Goal: Information Seeking & Learning: Learn about a topic

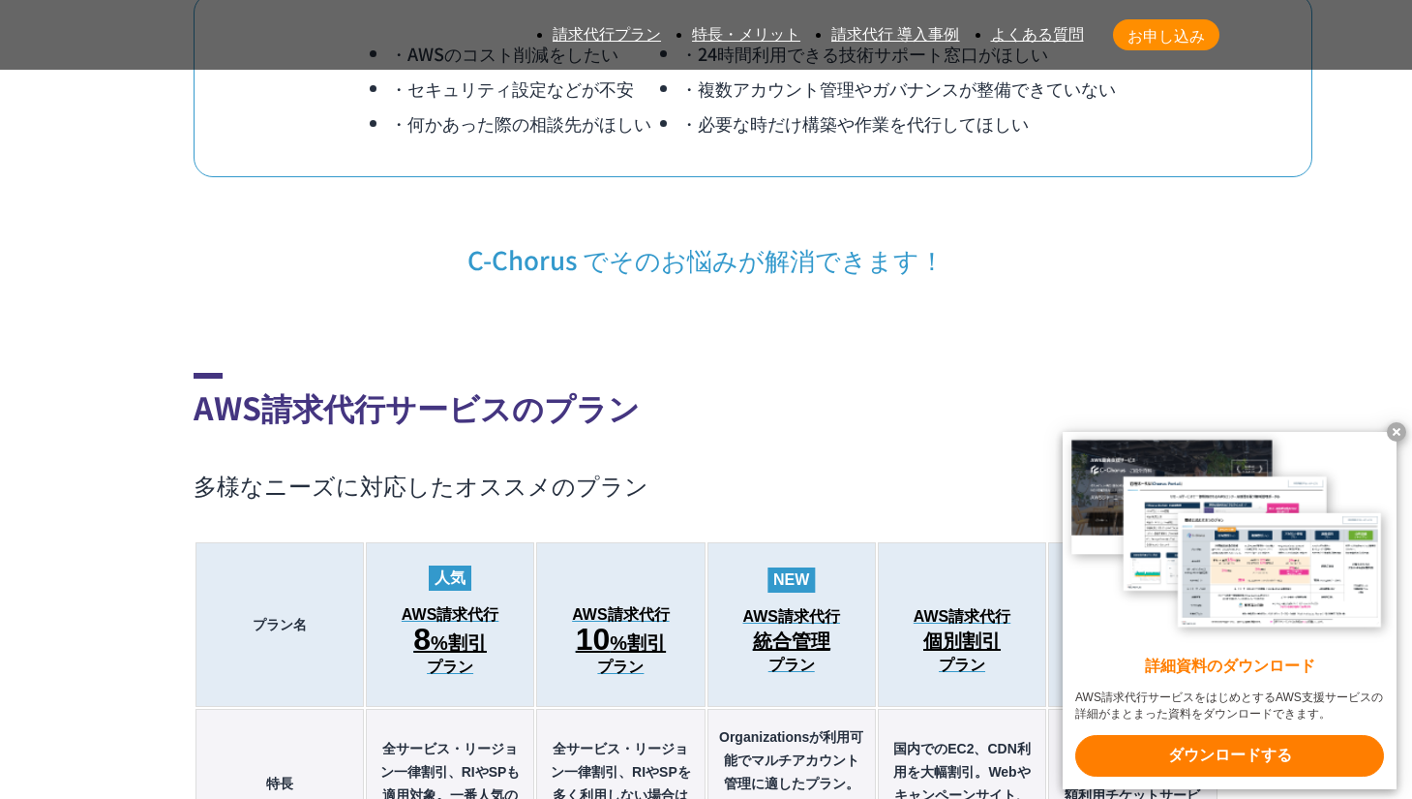
scroll to position [1892, 0]
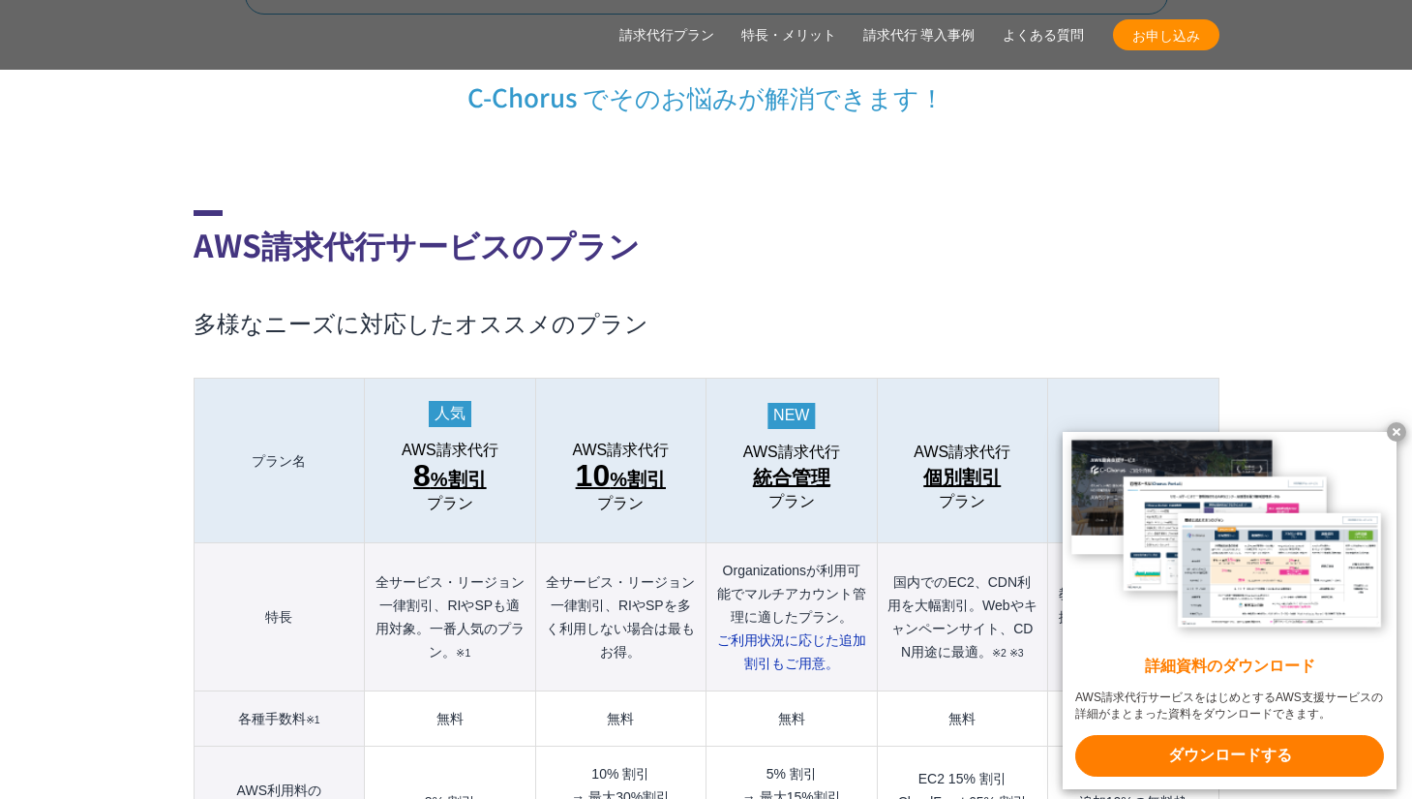
drag, startPoint x: 1397, startPoint y: 428, endPoint x: 1392, endPoint y: 412, distance: 16.2
click at [1397, 428] on x-t at bounding box center [1396, 431] width 19 height 19
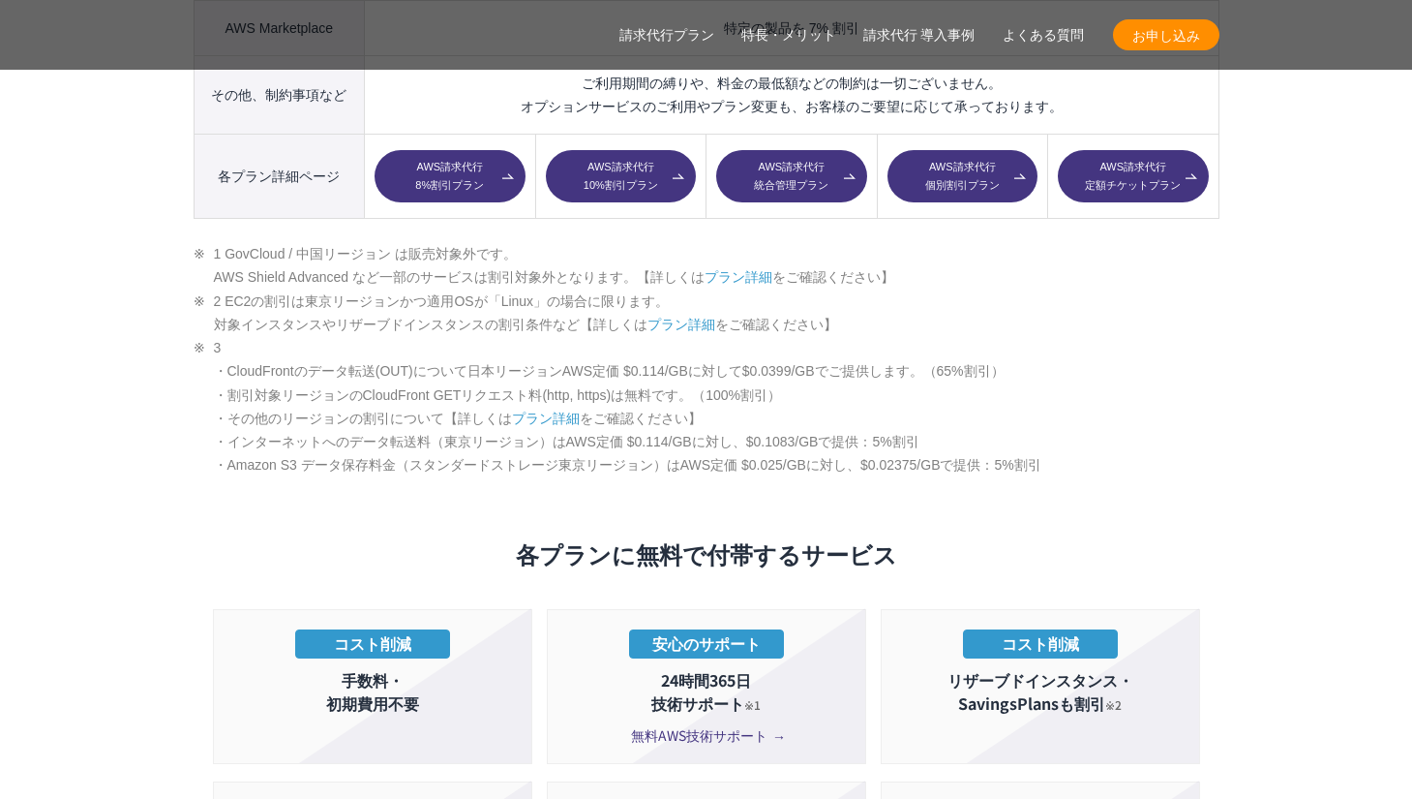
scroll to position [3171, 0]
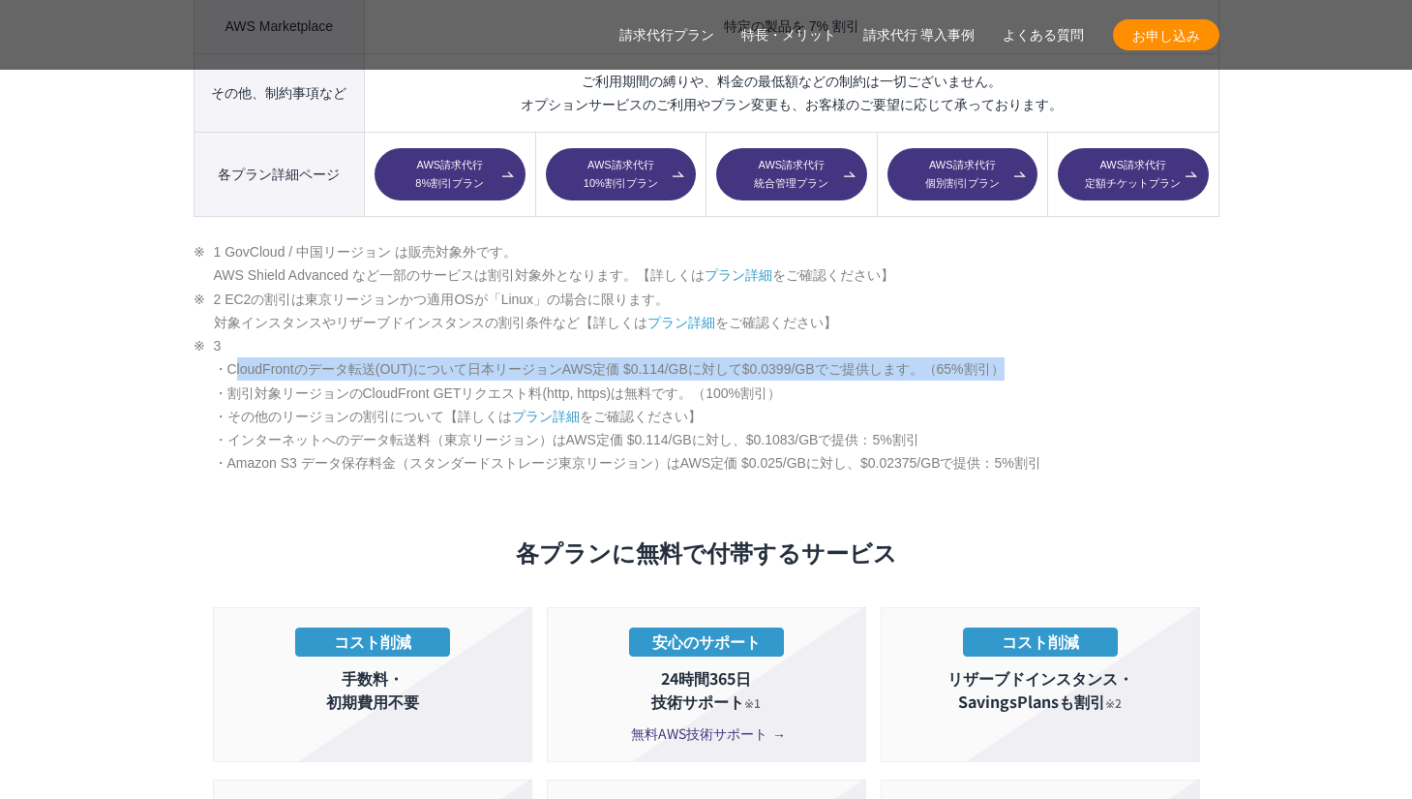
drag, startPoint x: 1034, startPoint y: 333, endPoint x: 237, endPoint y: 322, distance: 796.7
click at [234, 334] on li "3 ・CloudFrontのデータ転送(OUT)について日本リージョンAWS定価 $0.114/GBに対して$0.0399/GBでご提供します。（65%割引）…" at bounding box center [707, 404] width 1026 height 141
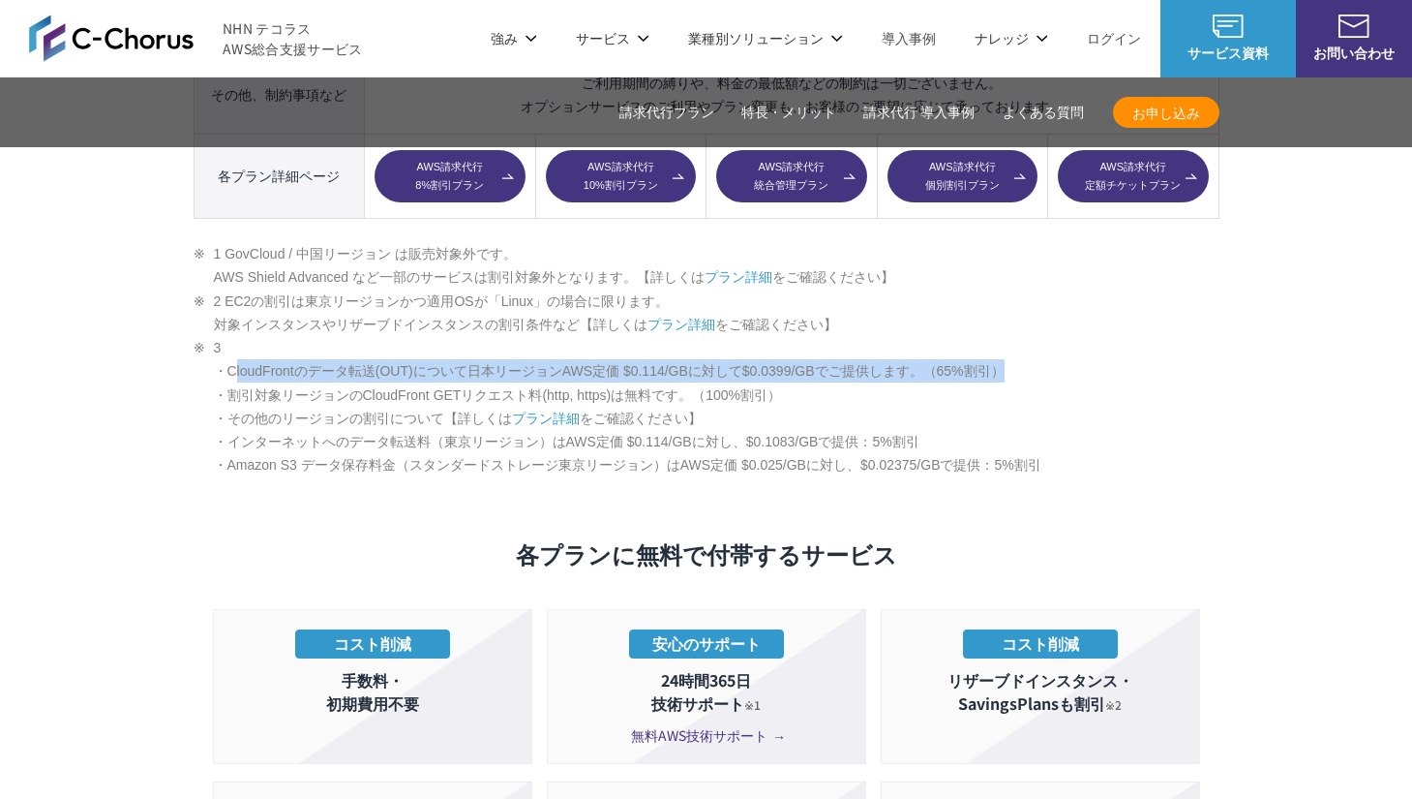
scroll to position [3142, 0]
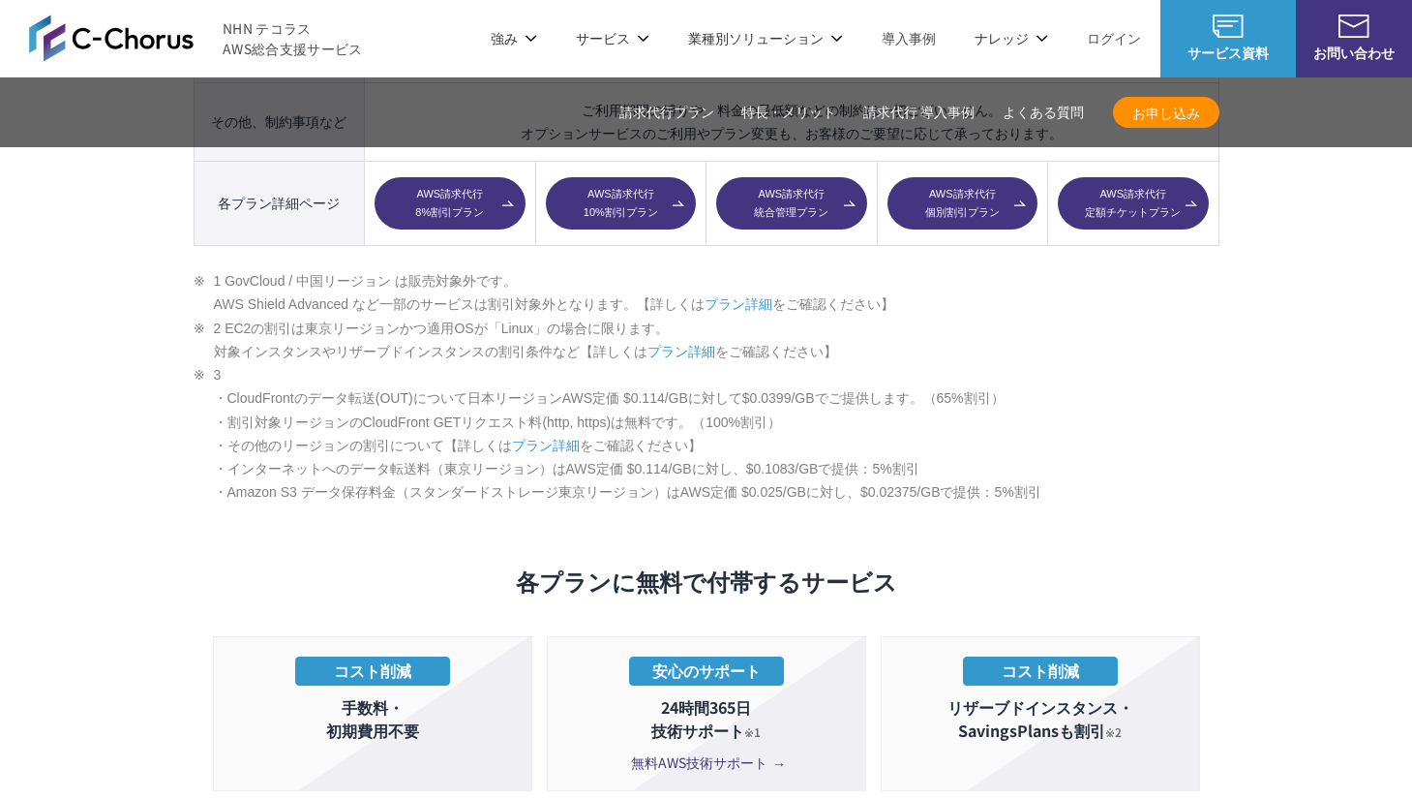
click at [1148, 399] on li "3 ・CloudFrontのデータ転送(OUT)について日本リージョンAWS定価 $0.114/GBに対して$0.0399/GBでご提供します。（65%割引）…" at bounding box center [707, 433] width 1026 height 141
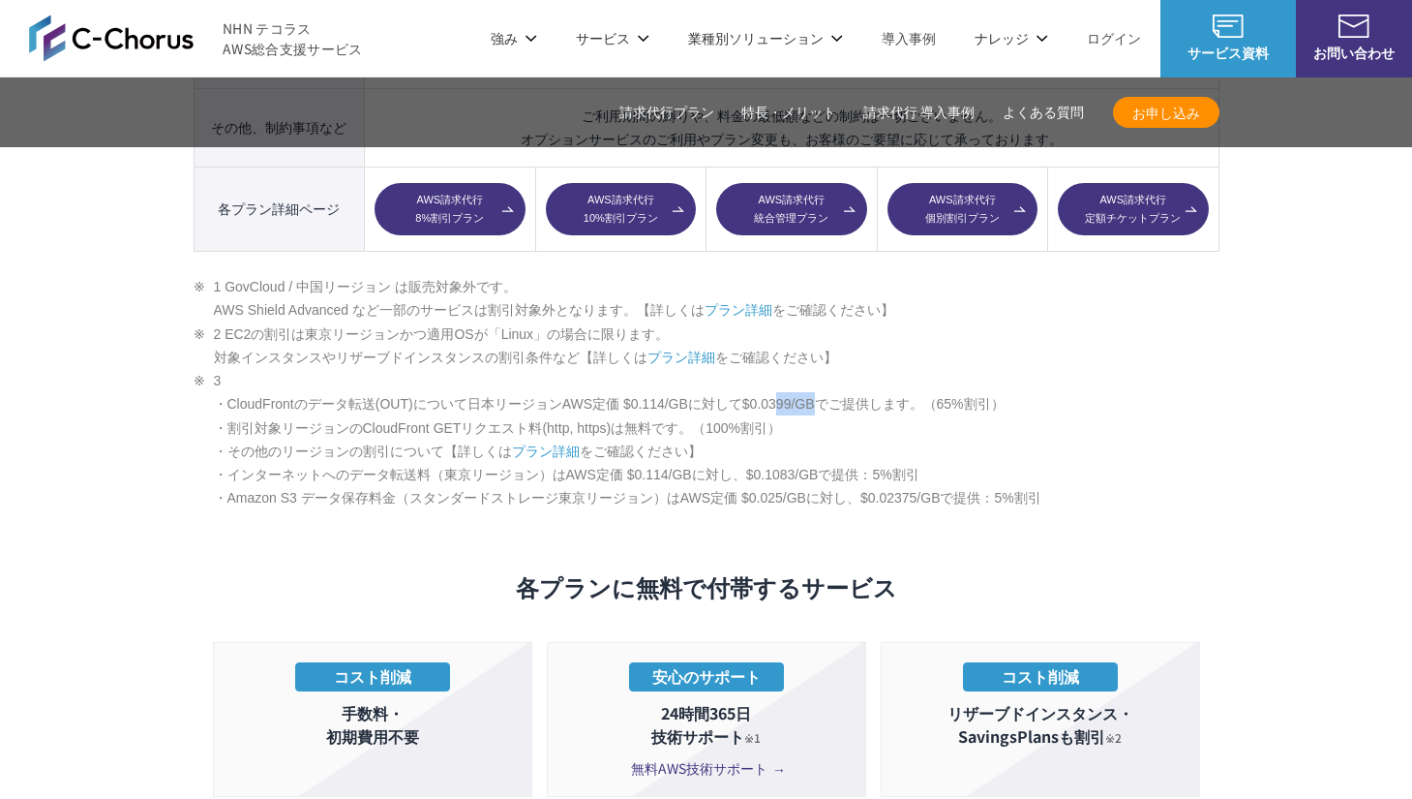
scroll to position [3133, 0]
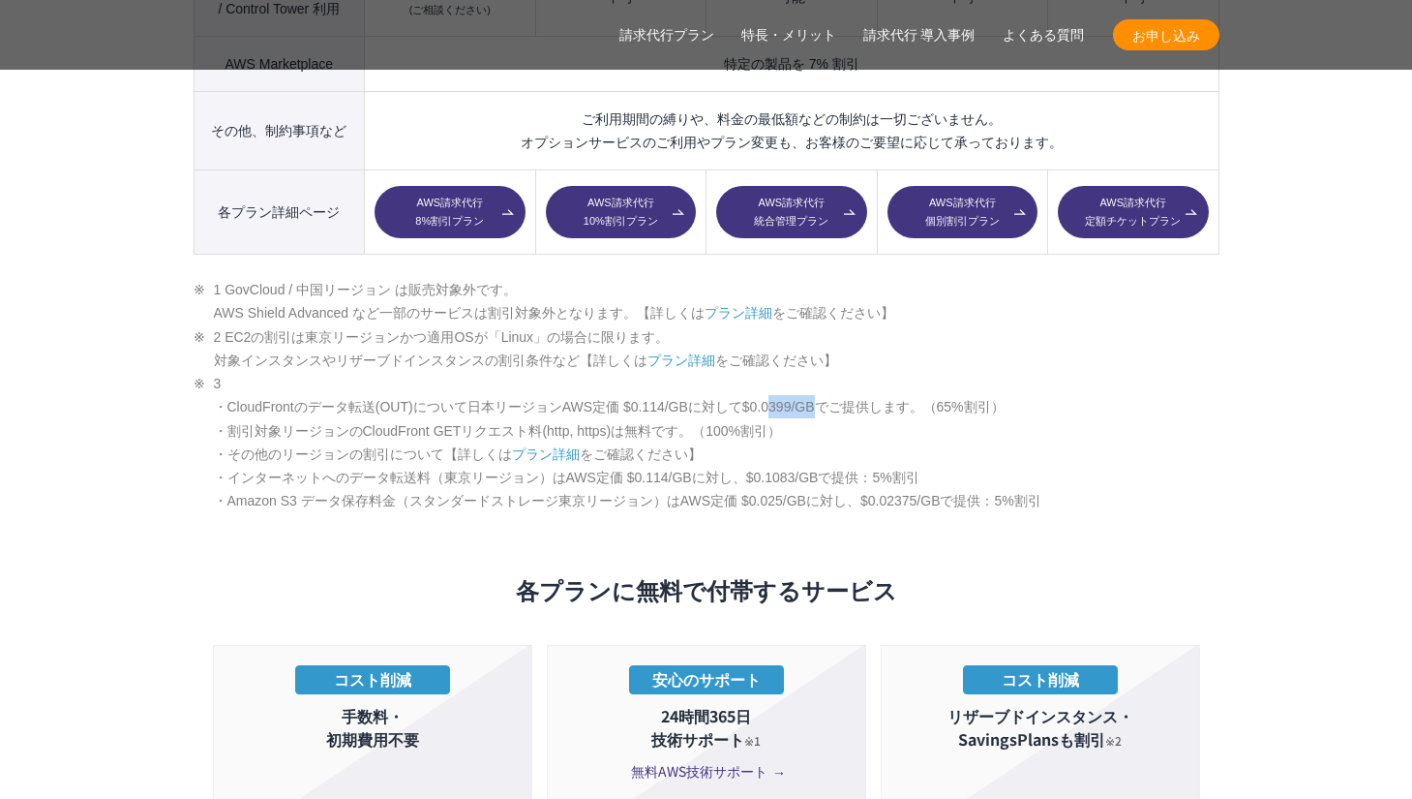
drag, startPoint x: 850, startPoint y: 357, endPoint x: 799, endPoint y: 365, distance: 50.9
click at [795, 372] on li "3 ・CloudFrontのデータ転送(OUT)について日本リージョンAWS定価 $0.114/GBに対して$0.0399/GBでご提供します。（65%割引）…" at bounding box center [707, 442] width 1026 height 141
click at [1139, 393] on li "3 ・CloudFrontのデータ転送(OUT)について日本リージョンAWS定価 $0.114/GBに対して$0.0399/GBでご提供します。（65%割引）…" at bounding box center [707, 442] width 1026 height 141
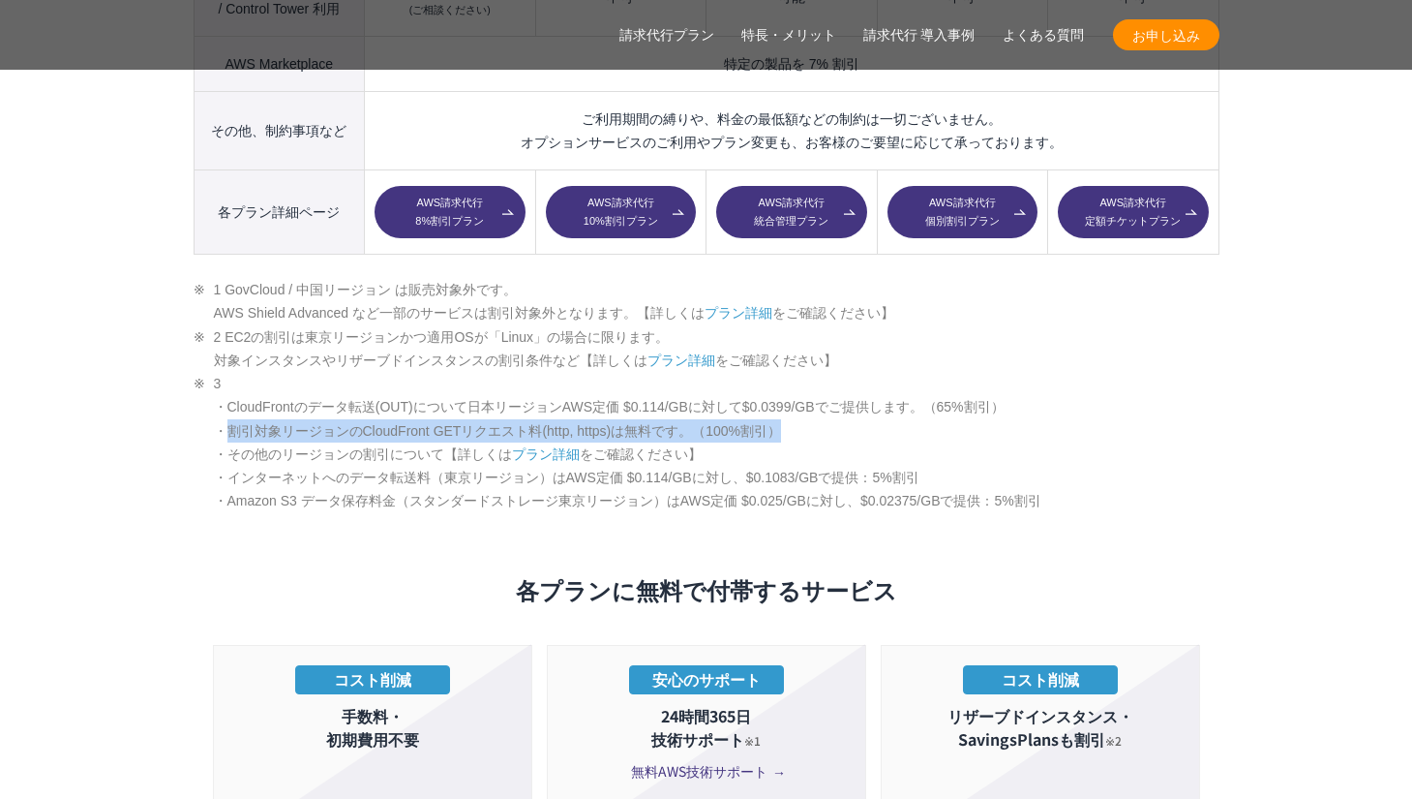
drag, startPoint x: 828, startPoint y: 394, endPoint x: 233, endPoint y: 381, distance: 594.4
click at [233, 381] on li "3 ・CloudFrontのデータ転送(OUT)について日本リージョンAWS定価 $0.114/GBに対して$0.0399/GBでご提供します。（65%割引）…" at bounding box center [707, 442] width 1026 height 141
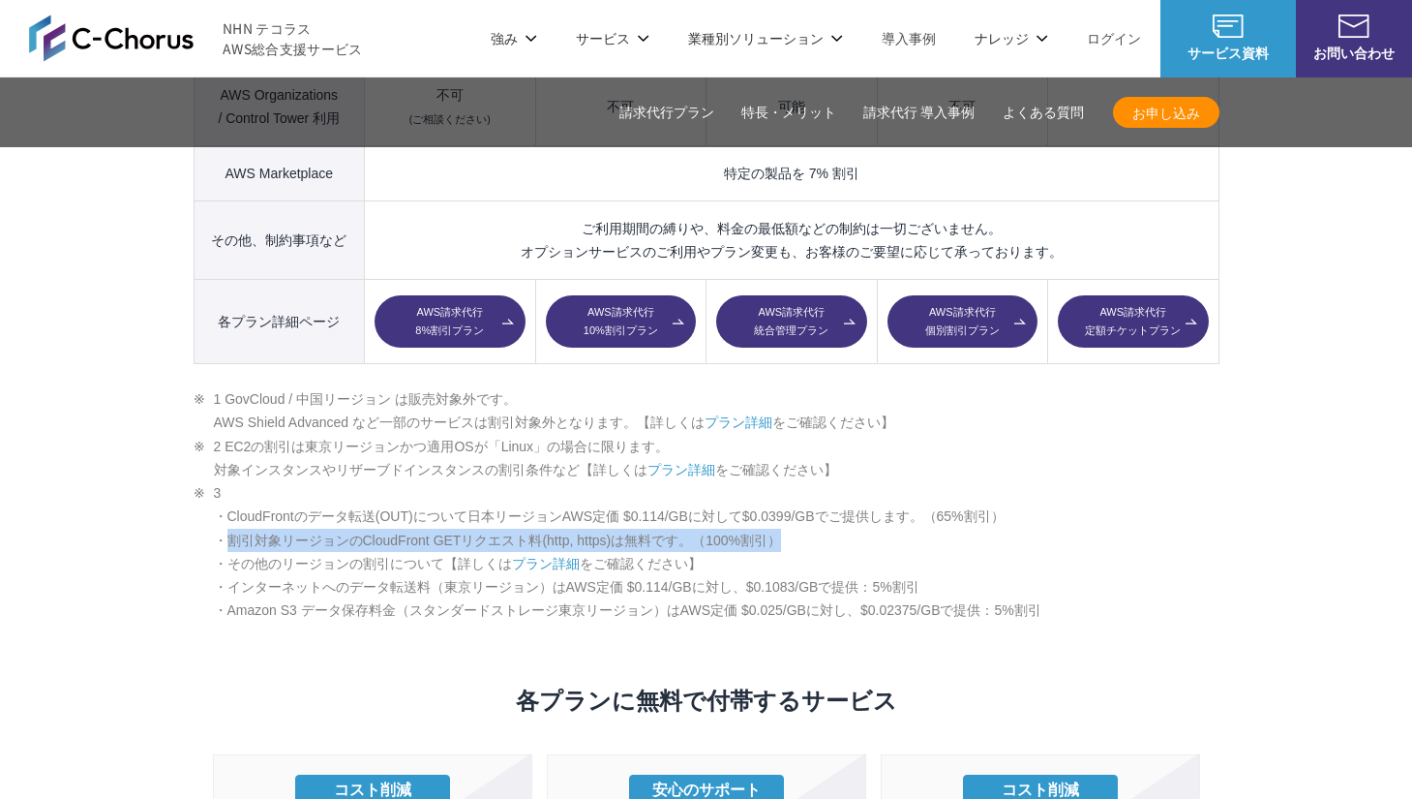
drag, startPoint x: 238, startPoint y: 450, endPoint x: 199, endPoint y: 448, distance: 38.8
click at [199, 481] on li "3 ・CloudFrontのデータ転送(OUT)について日本リージョンAWS定価 $0.114/GBに対して$0.0399/GBでご提供します。（65%割引）…" at bounding box center [707, 551] width 1026 height 141
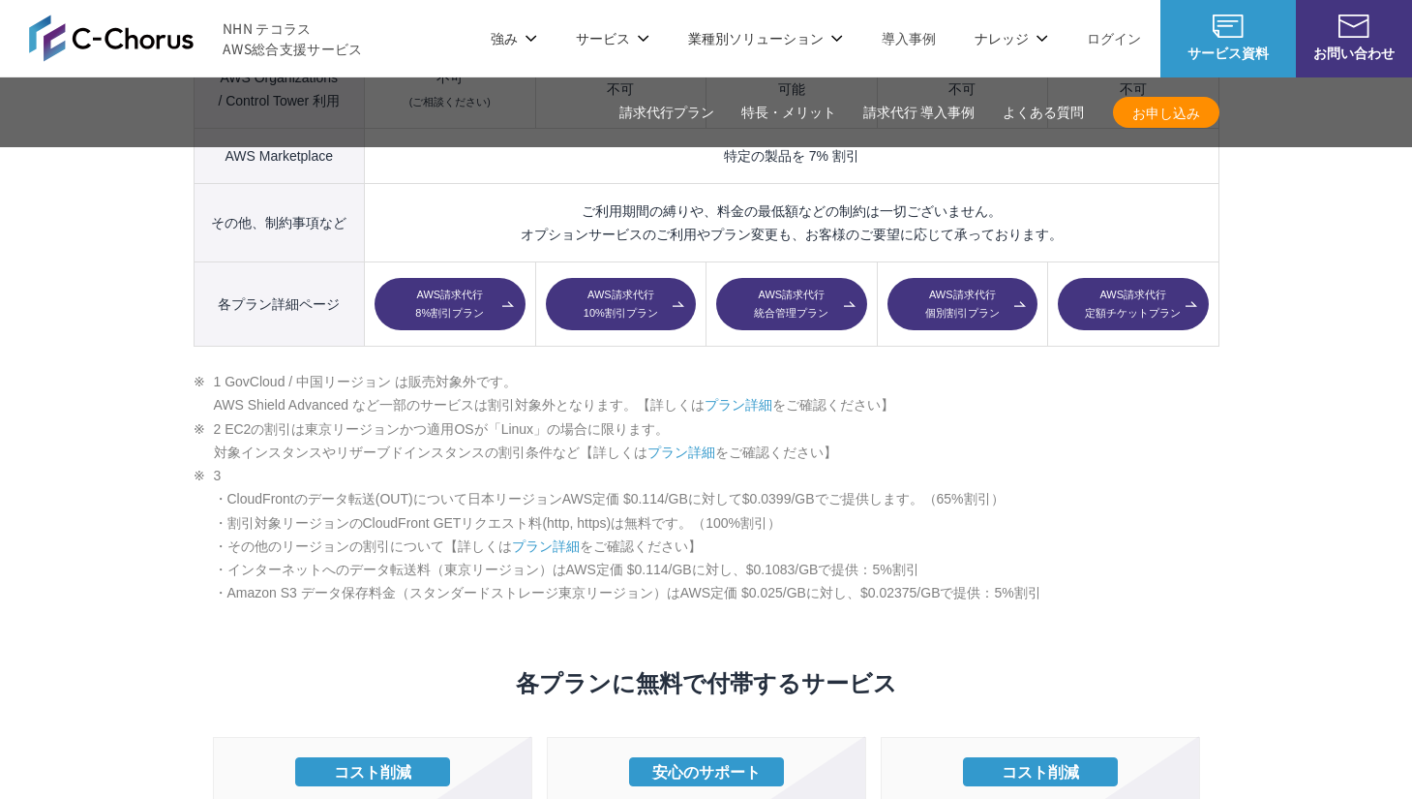
click at [202, 464] on li "3 ・CloudFrontのデータ転送(OUT)について日本リージョンAWS定価 $0.114/GBに対して$0.0399/GBでご提供します。（65%割引）…" at bounding box center [707, 534] width 1026 height 141
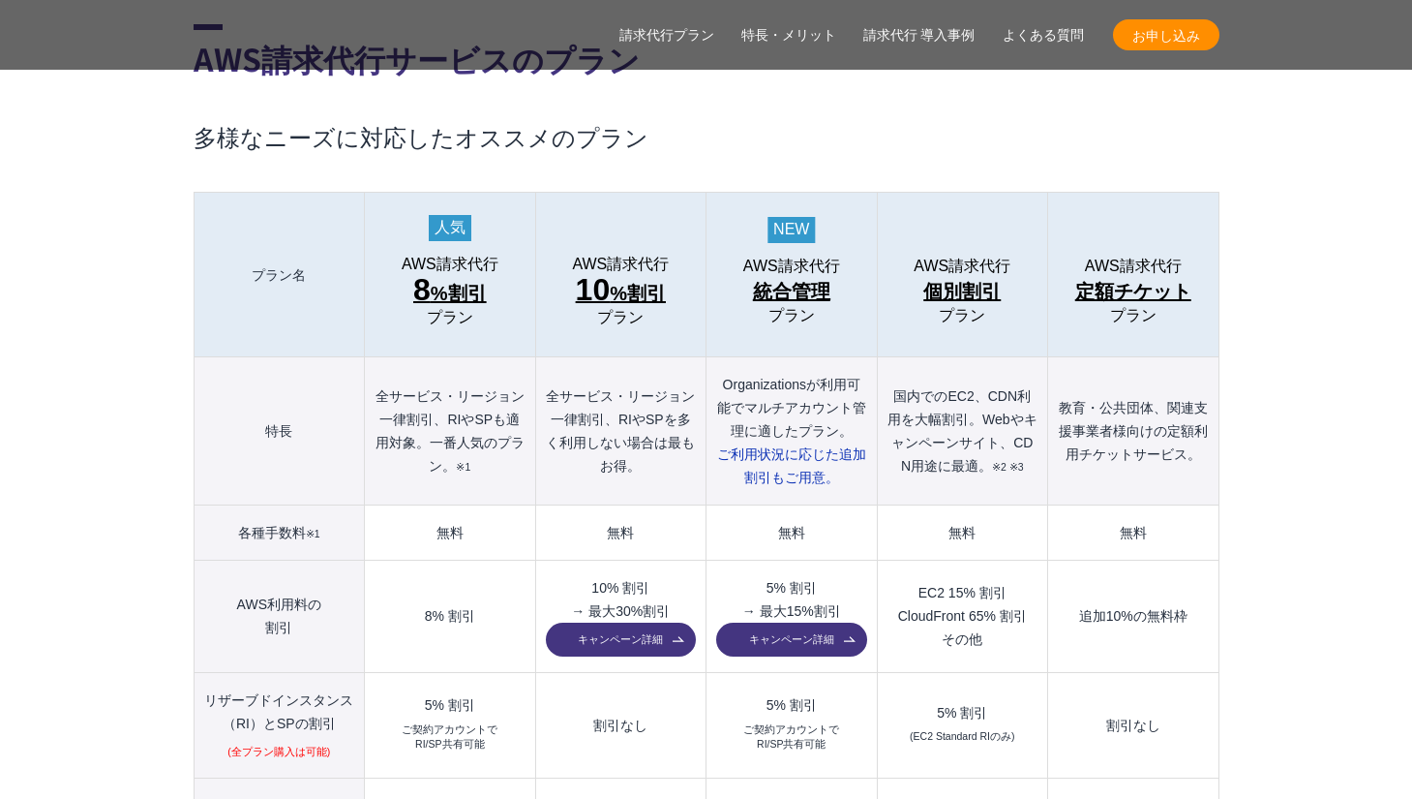
scroll to position [2079, 0]
drag, startPoint x: 1048, startPoint y: 578, endPoint x: 974, endPoint y: 582, distance: 74.6
click at [974, 582] on tr "AWS利用料の 割引 8% 割引 10% 割引 → 最大30%割引 キャンペーン詳細 5% 割引 → 最大15%割引 キャンペーン詳細 EC2 15% 割引 …" at bounding box center [706, 615] width 1025 height 112
drag, startPoint x: 1003, startPoint y: 602, endPoint x: 1010, endPoint y: 592, distance: 11.8
click at [1003, 602] on td "EC2 15% 割引 CloudFront 65% 割引 その他" at bounding box center [962, 615] width 170 height 112
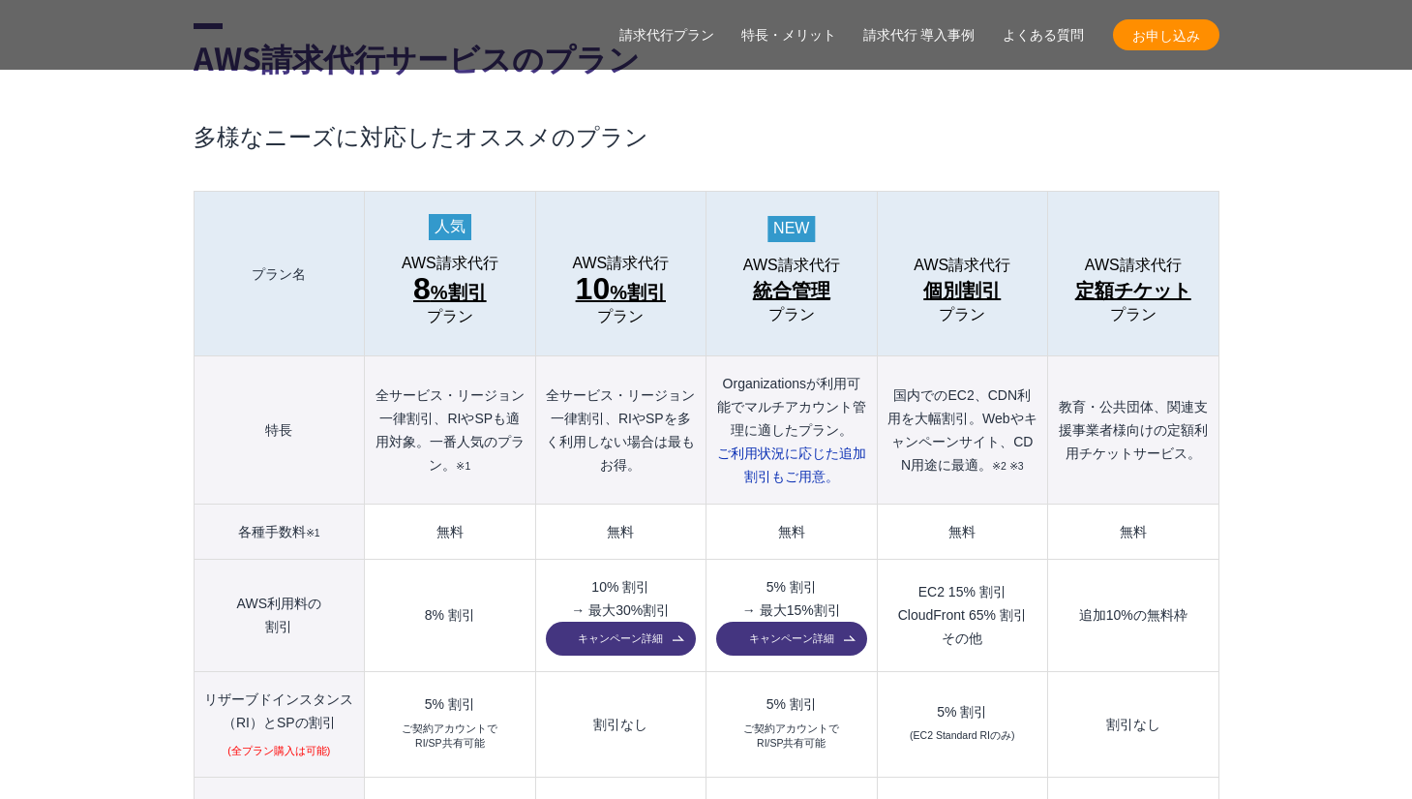
drag, startPoint x: 1031, startPoint y: 574, endPoint x: 891, endPoint y: 568, distance: 139.5
click at [891, 568] on td "EC2 15% 割引 CloudFront 65% 割引 その他" at bounding box center [962, 615] width 170 height 112
click at [1017, 611] on td "EC2 15% 割引 CloudFront 65% 割引 その他" at bounding box center [962, 615] width 170 height 112
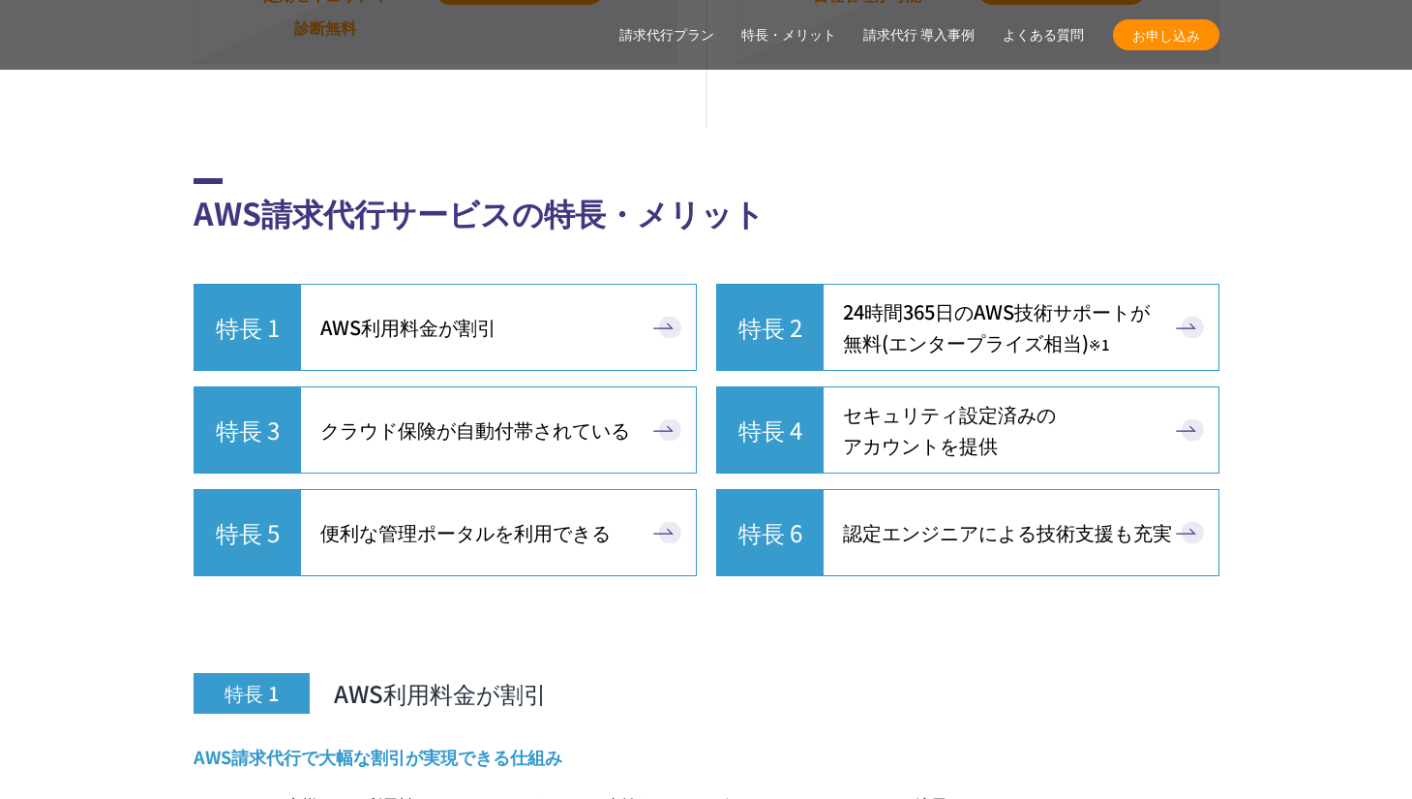
scroll to position [5244, 0]
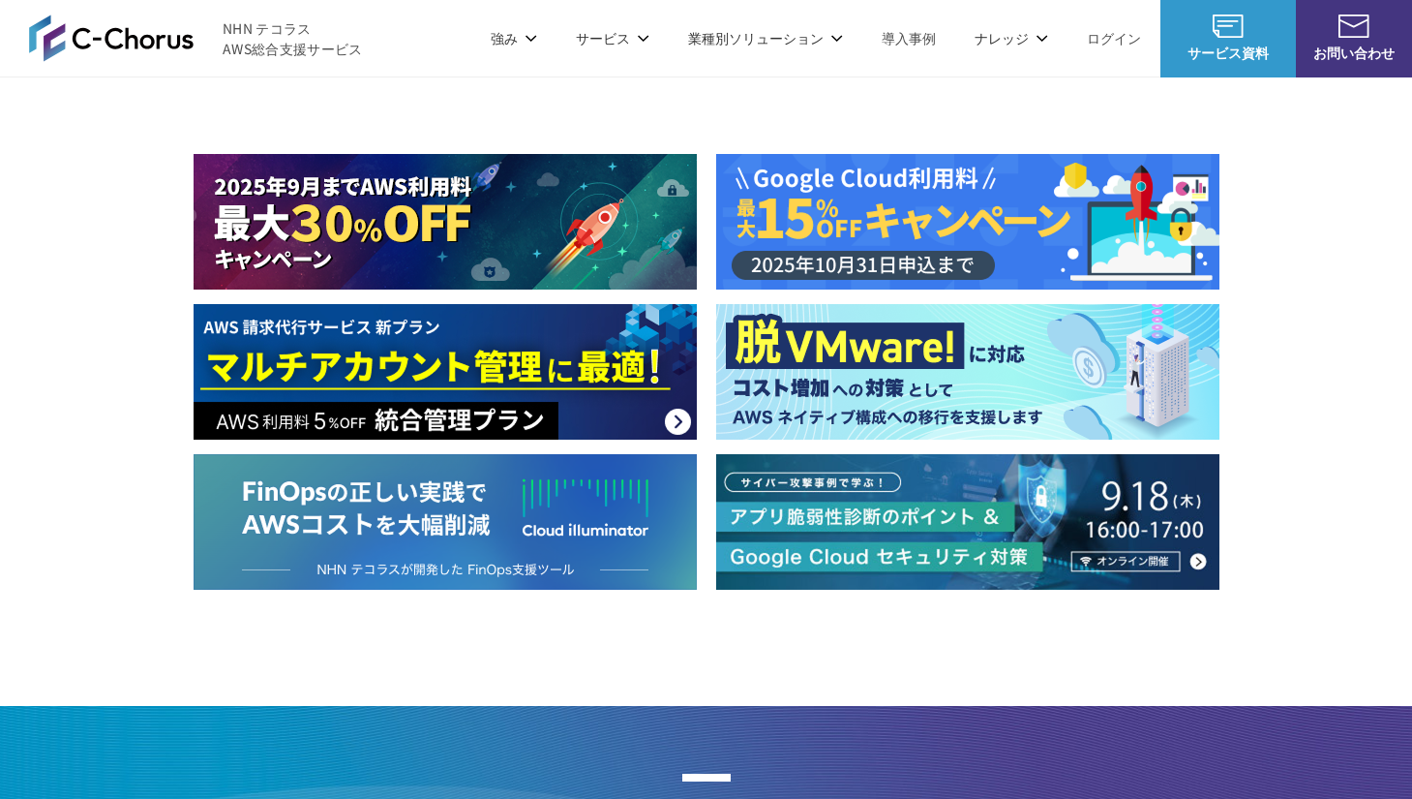
scroll to position [2622, 0]
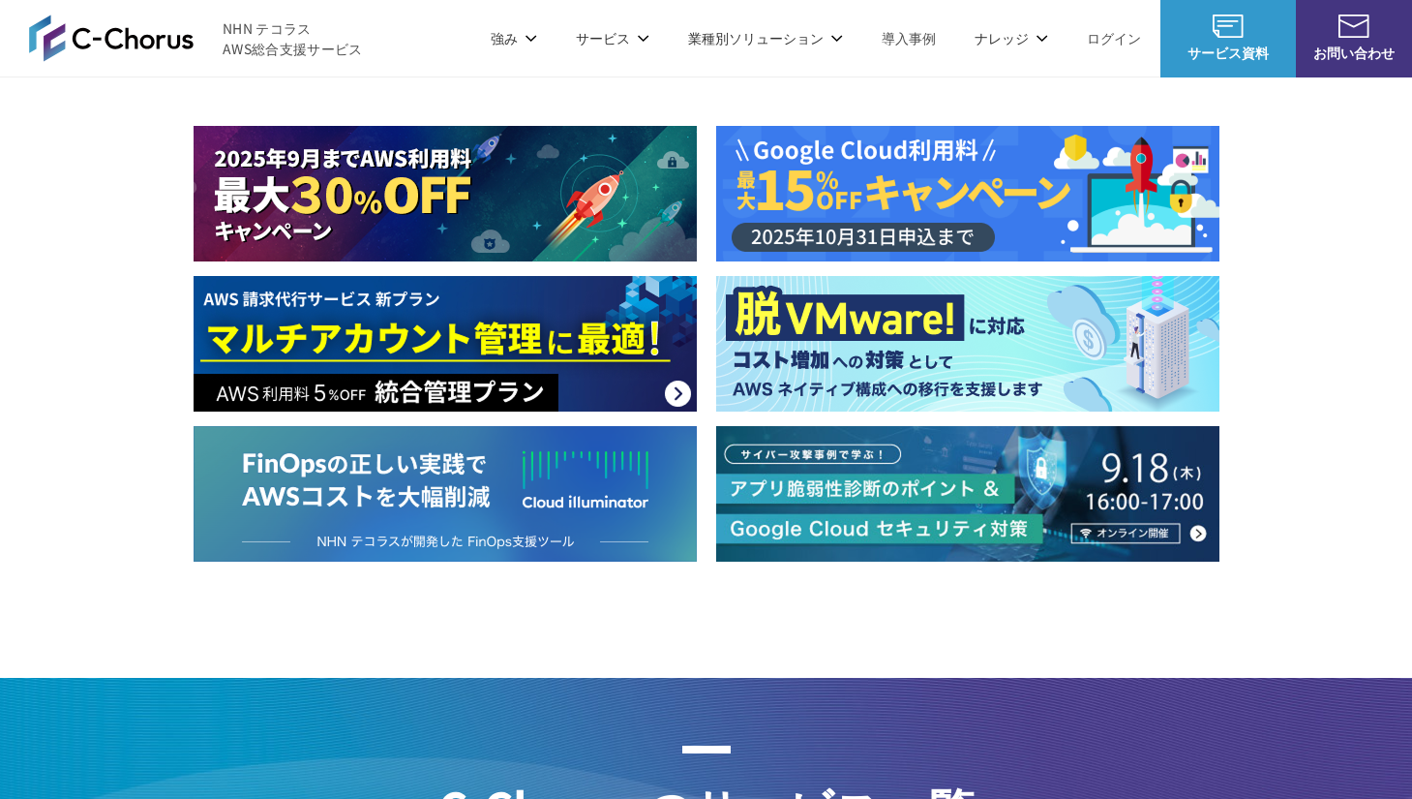
click at [479, 338] on img at bounding box center [445, 344] width 503 height 136
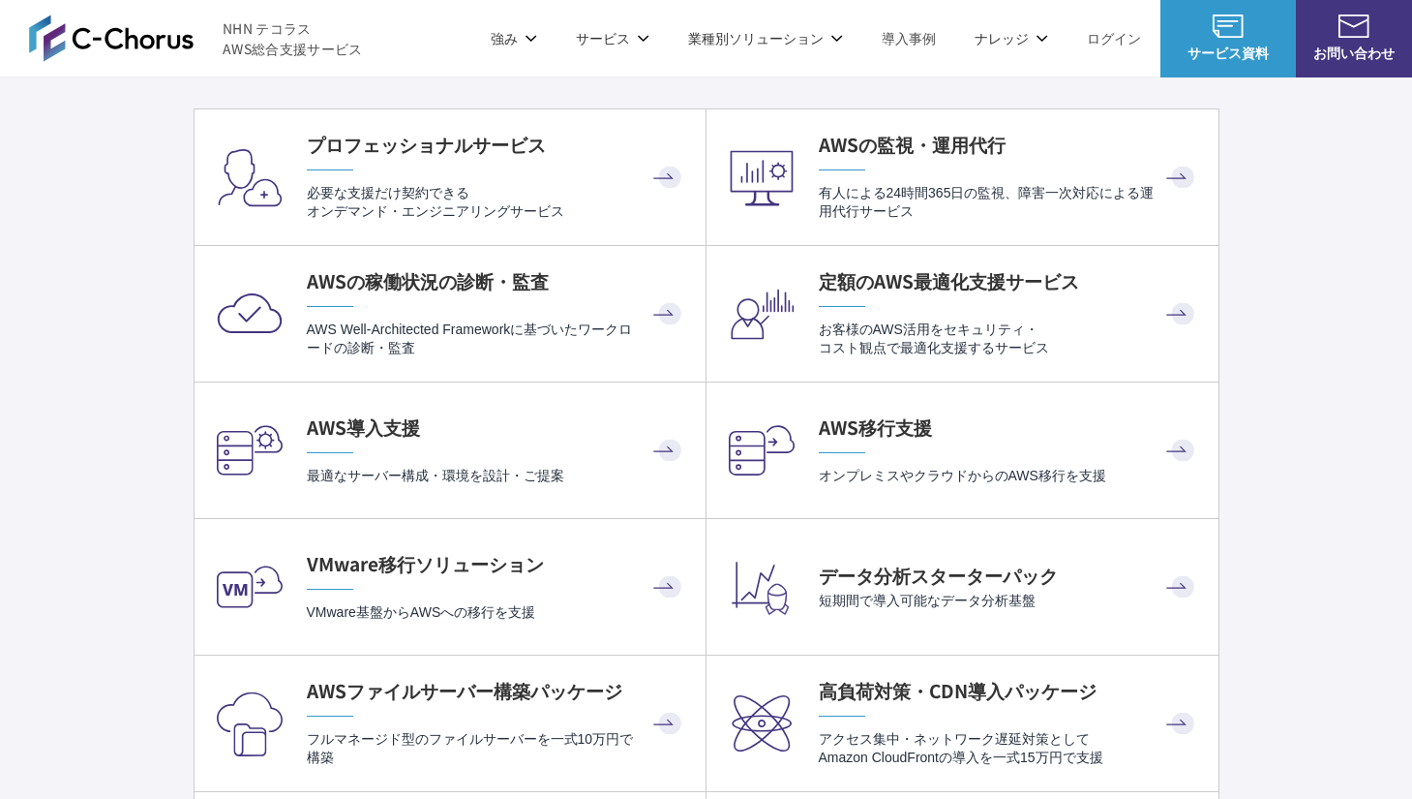
scroll to position [3961, 0]
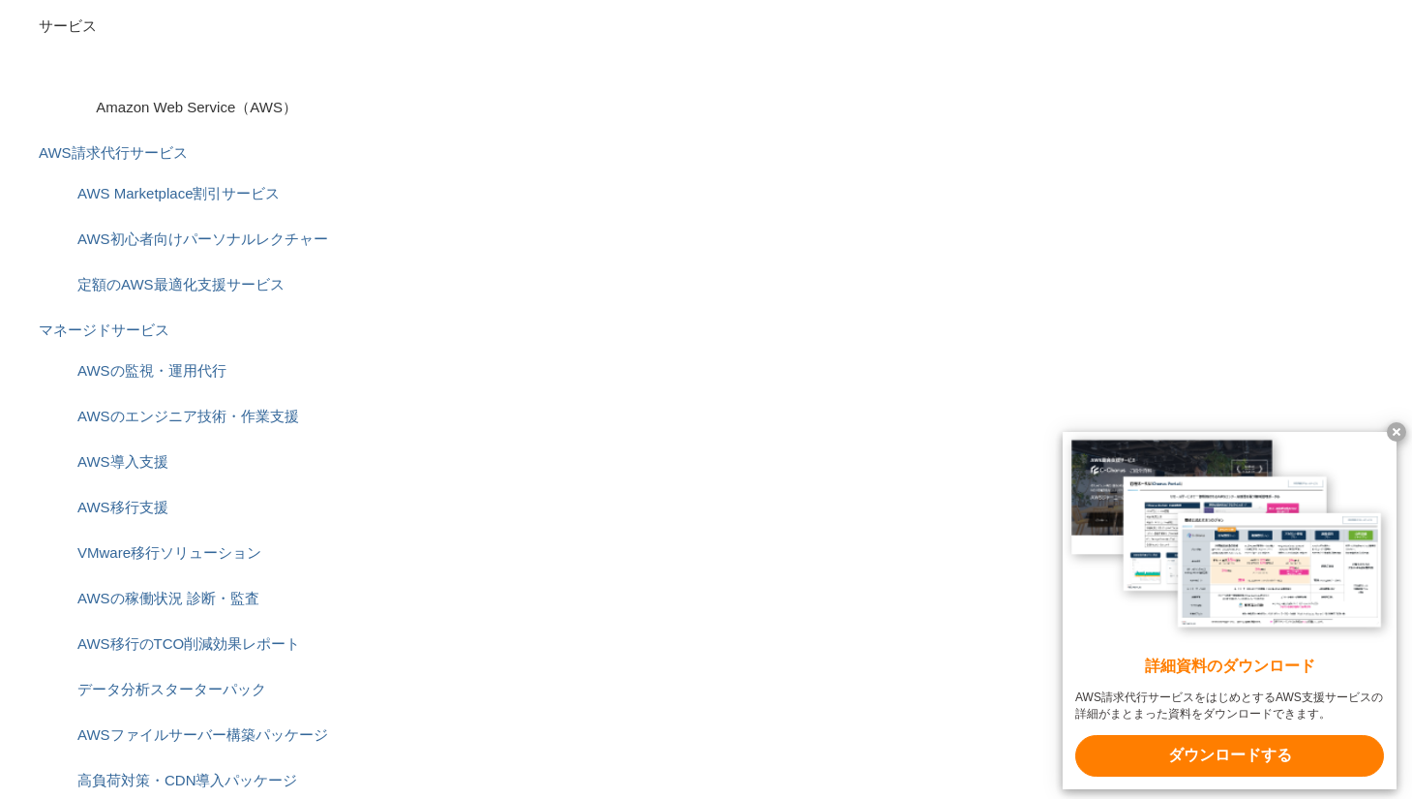
scroll to position [598, 0]
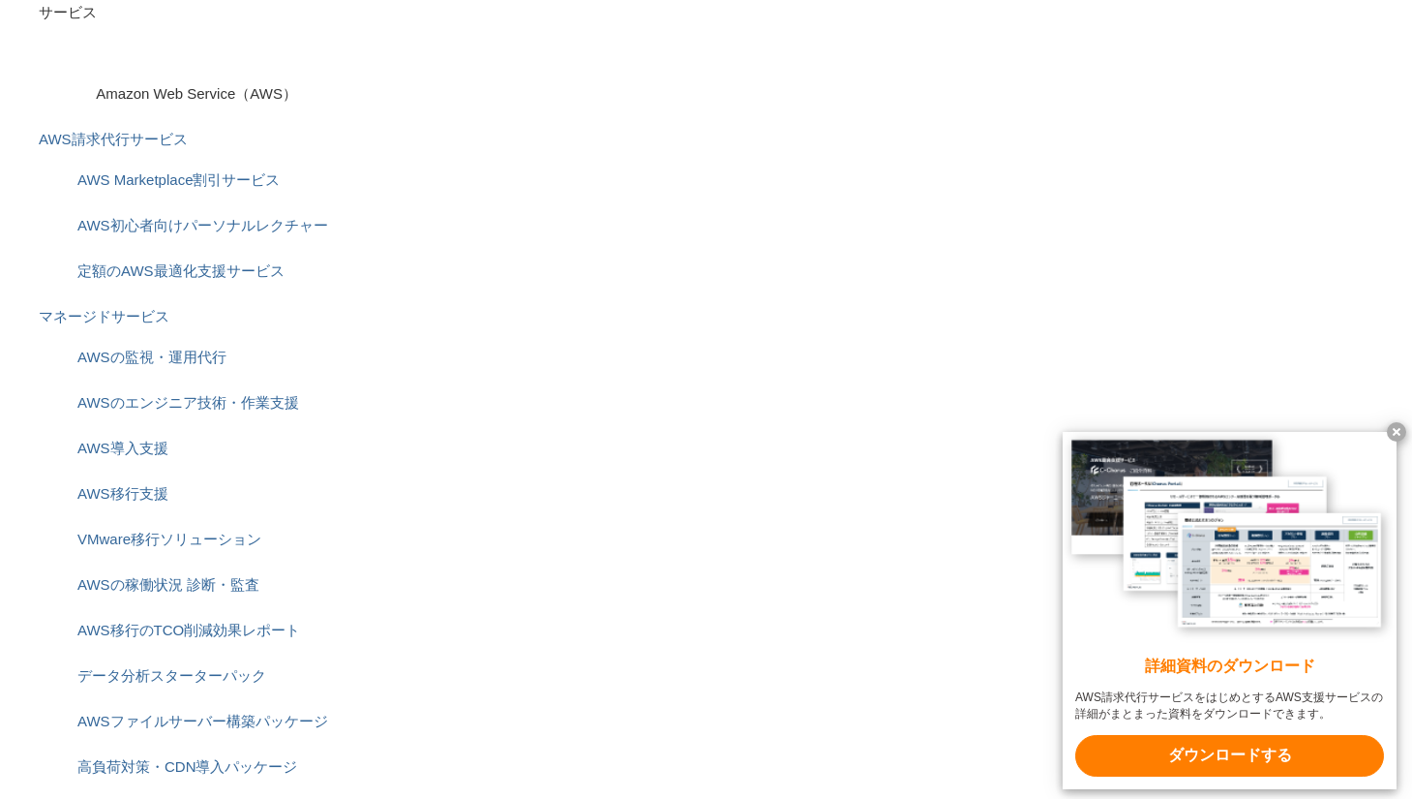
click at [1392, 430] on x-t at bounding box center [1396, 431] width 19 height 19
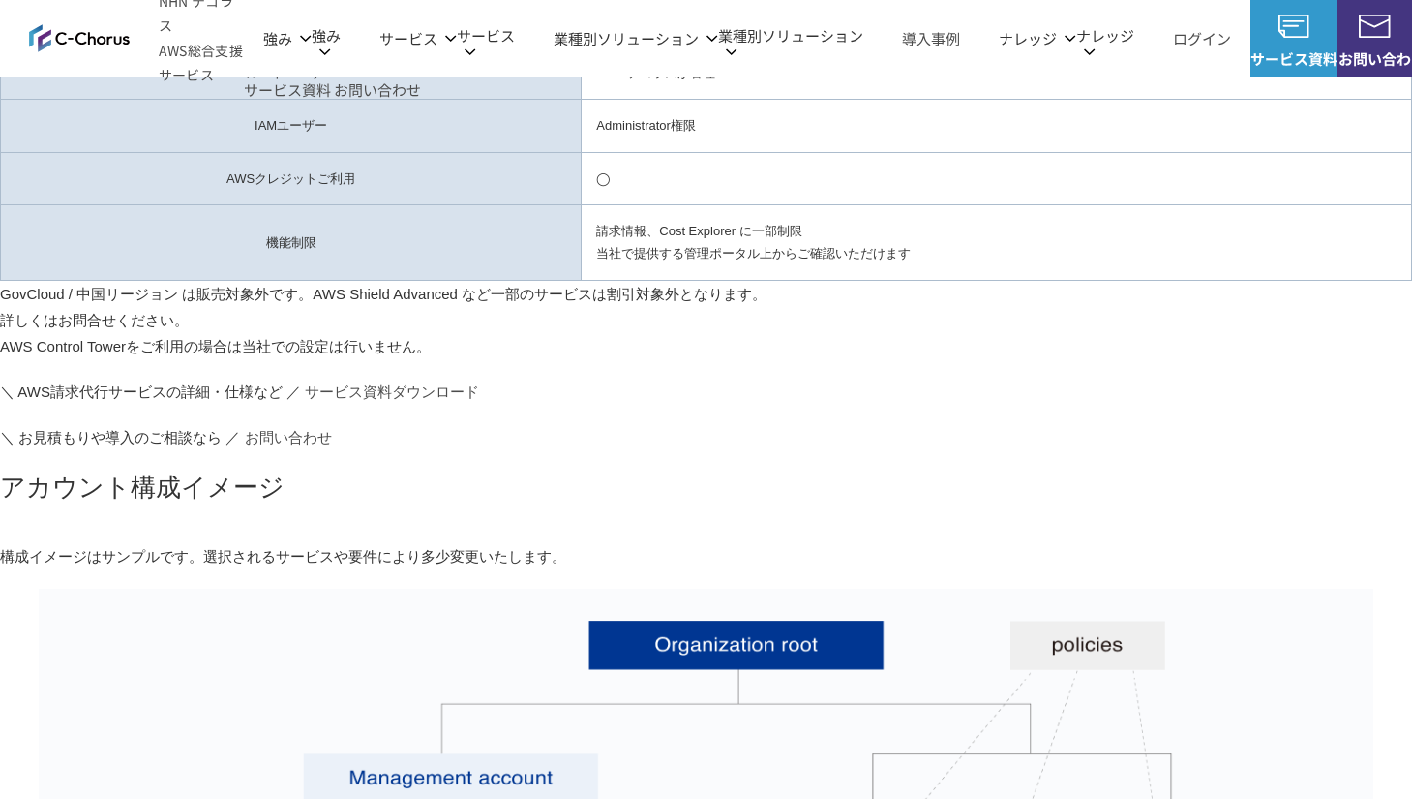
scroll to position [2187, 0]
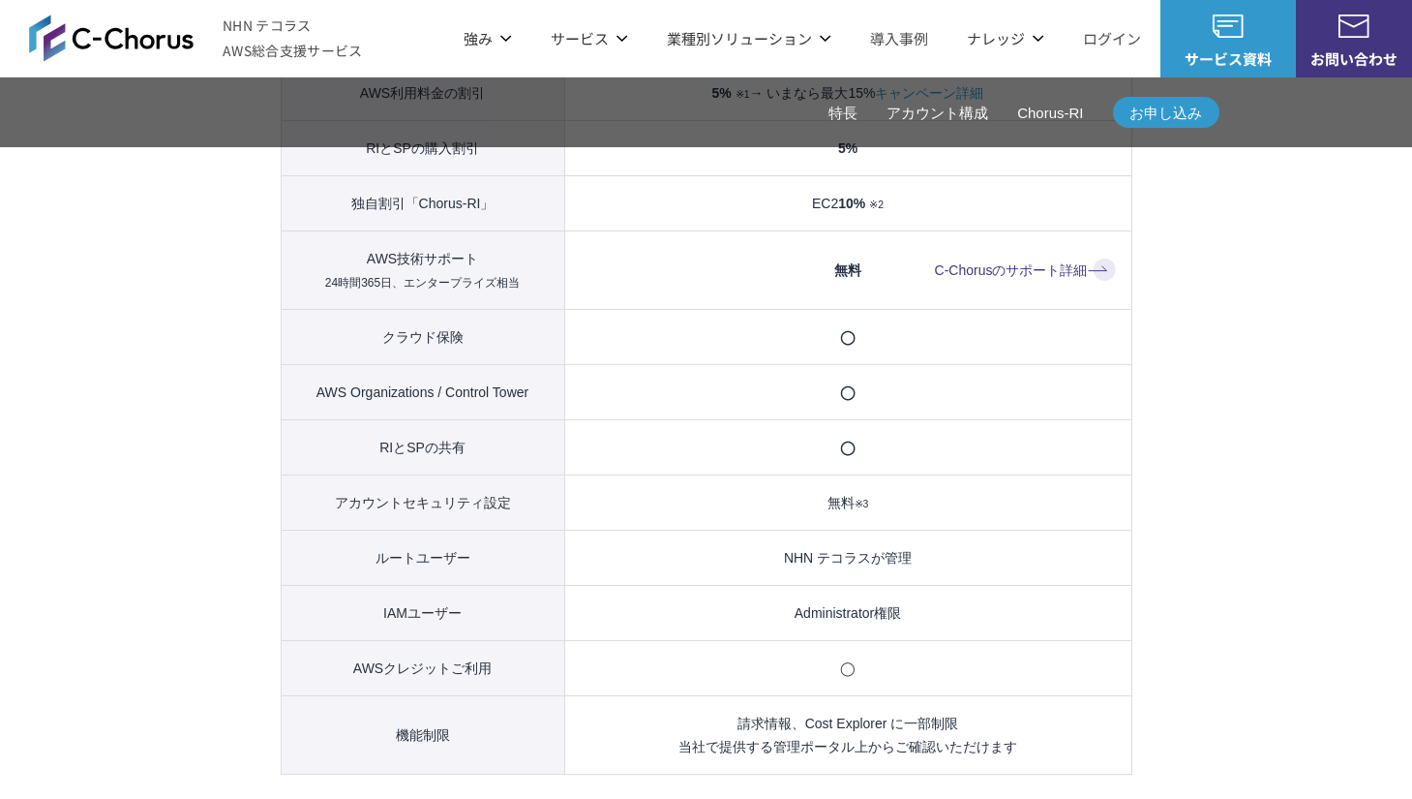
click at [1107, 261] on link "C-Chorusのサポート詳細" at bounding box center [1025, 269] width 181 height 23
